Goal: Information Seeking & Learning: Learn about a topic

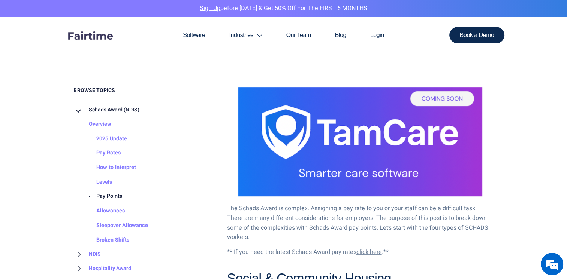
scroll to position [449, 0]
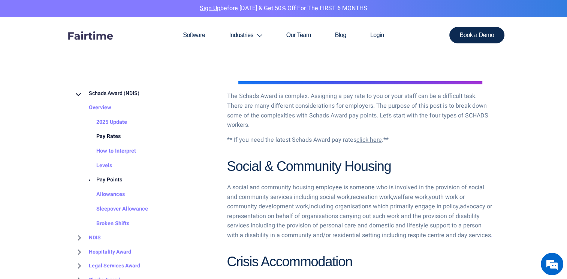
click at [113, 139] on link "Pay Rates" at bounding box center [100, 137] width 39 height 15
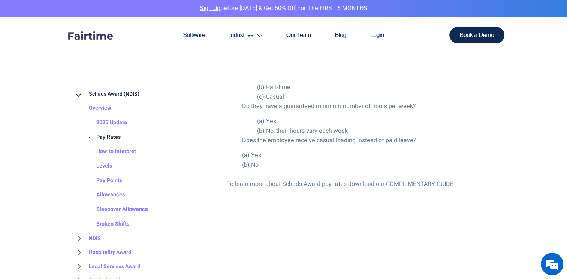
scroll to position [1648, 0]
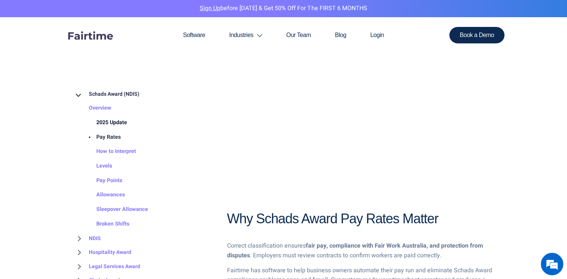
click at [106, 124] on link "2025 Update" at bounding box center [104, 122] width 46 height 15
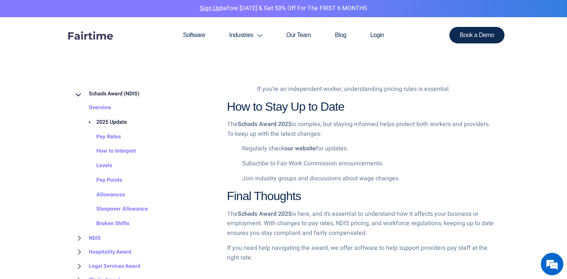
scroll to position [1086, 0]
